Goal: Check status

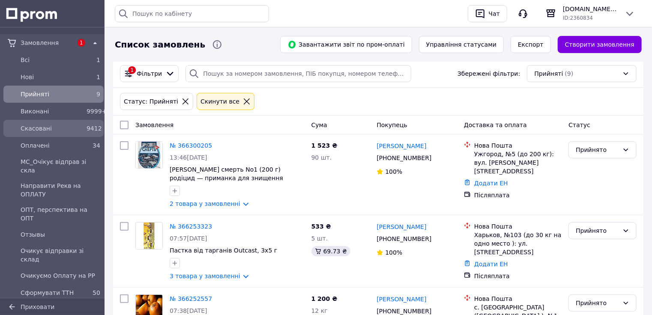
drag, startPoint x: 70, startPoint y: 72, endPoint x: 101, endPoint y: 120, distance: 56.7
click at [70, 72] on div "Нові" at bounding box center [52, 77] width 66 height 12
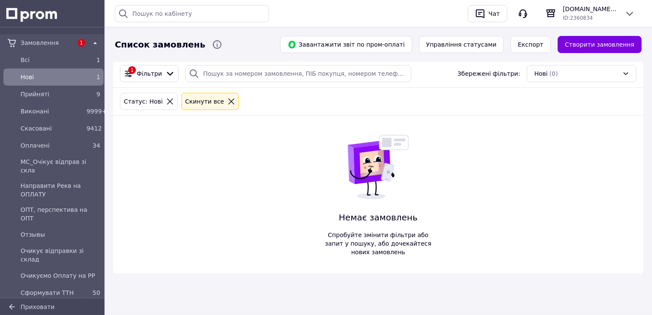
click at [206, 149] on div "1 Фільтри Збережені фільтри: Нові (0) Статус: Нові Cкинути все Немає замовлень …" at bounding box center [378, 167] width 530 height 214
click at [77, 88] on div "Прийняті" at bounding box center [52, 94] width 66 height 12
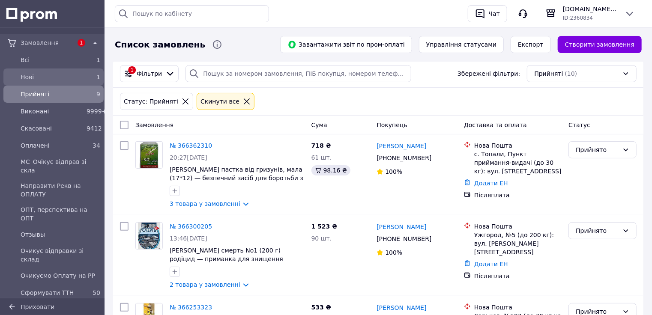
click at [75, 74] on span "Нові" at bounding box center [52, 77] width 63 height 9
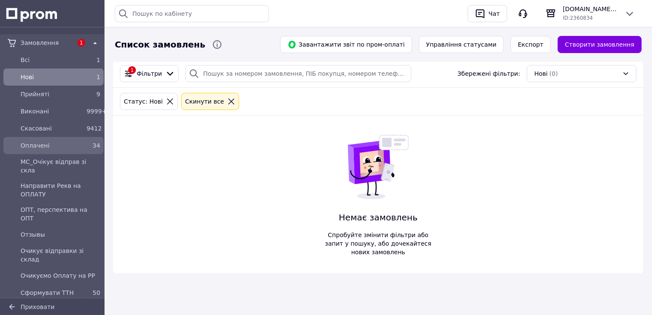
click at [70, 140] on div "Оплачені" at bounding box center [52, 146] width 66 height 12
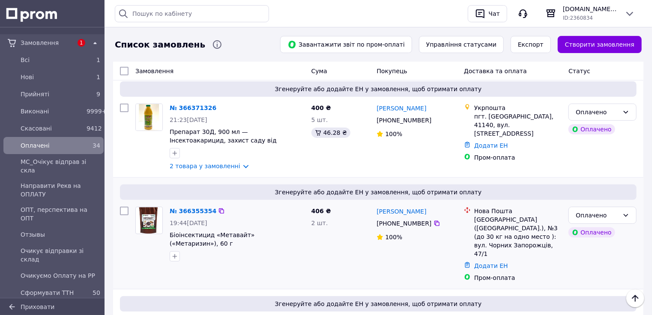
scroll to position [34, 0]
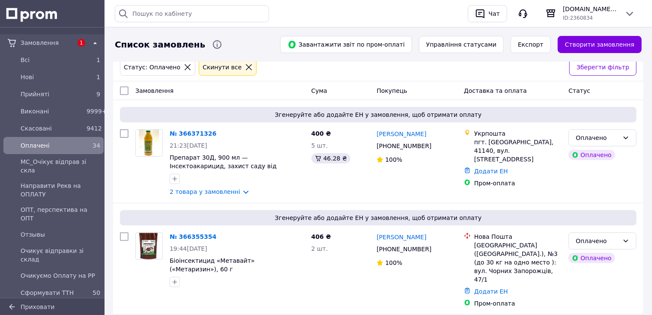
click at [183, 132] on link "№ 366371326" at bounding box center [193, 133] width 47 height 7
